Goal: Task Accomplishment & Management: Complete application form

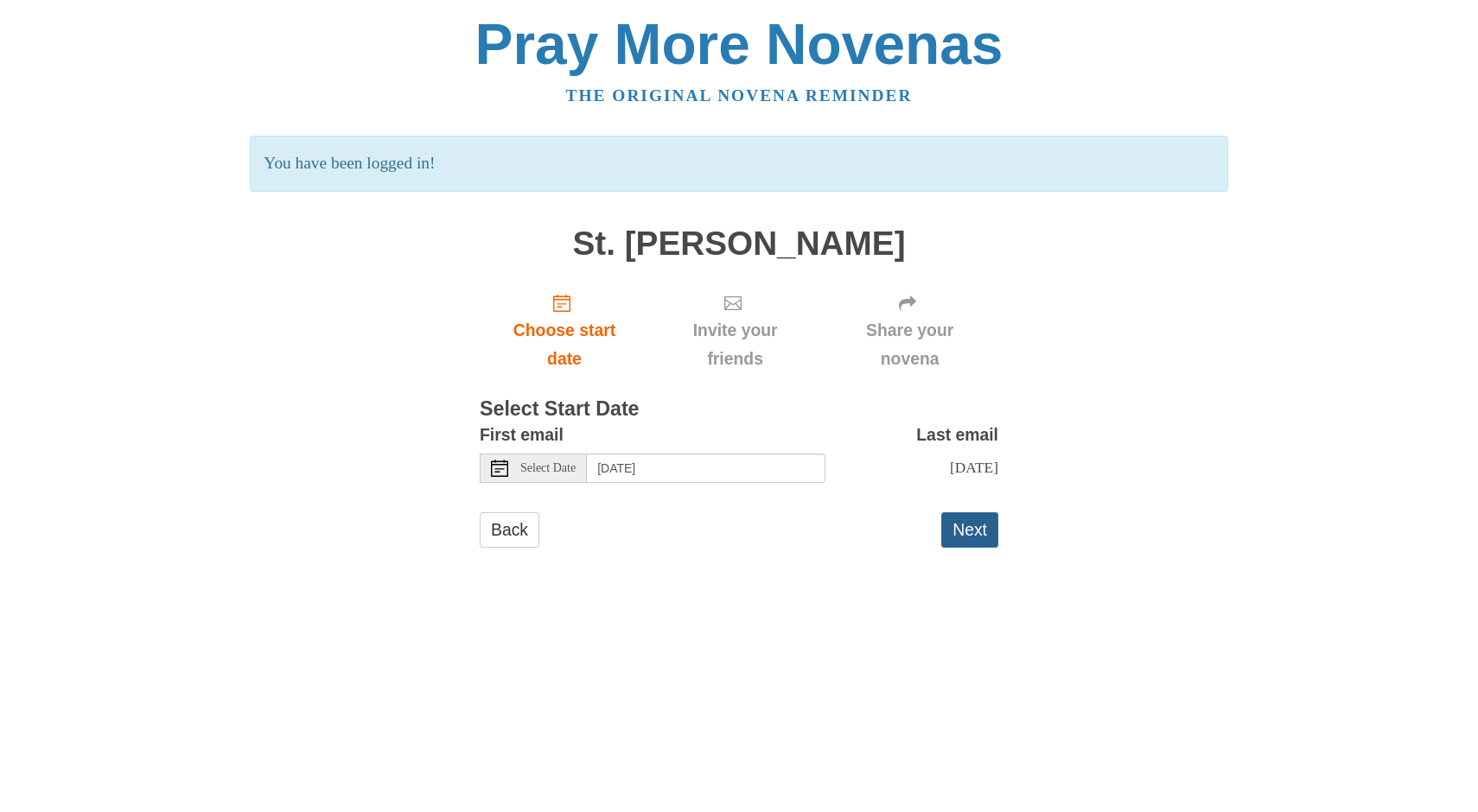
click at [980, 529] on button "Next" at bounding box center [969, 530] width 57 height 36
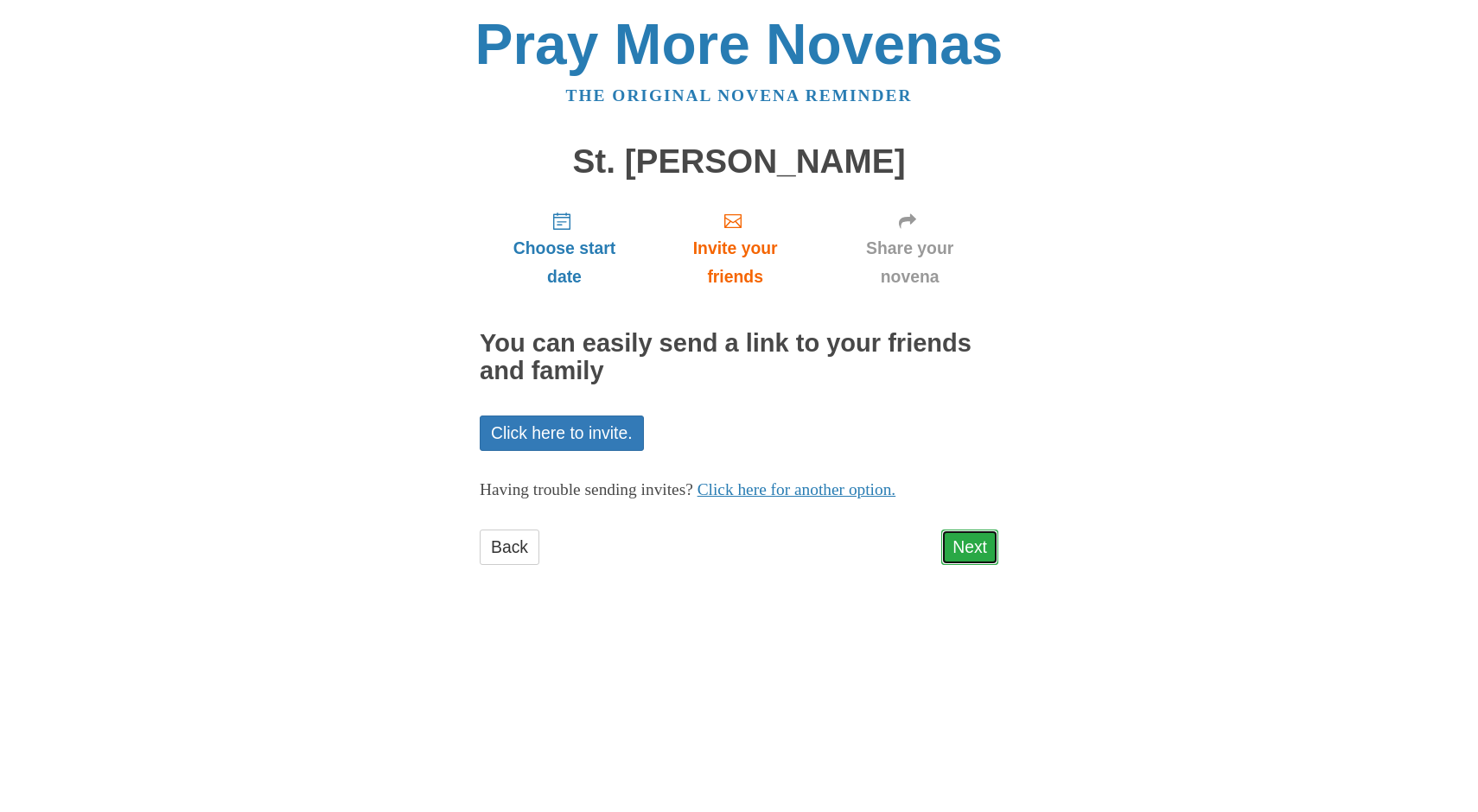
click at [969, 548] on link "Next" at bounding box center [969, 548] width 57 height 36
